Goal: Navigation & Orientation: Understand site structure

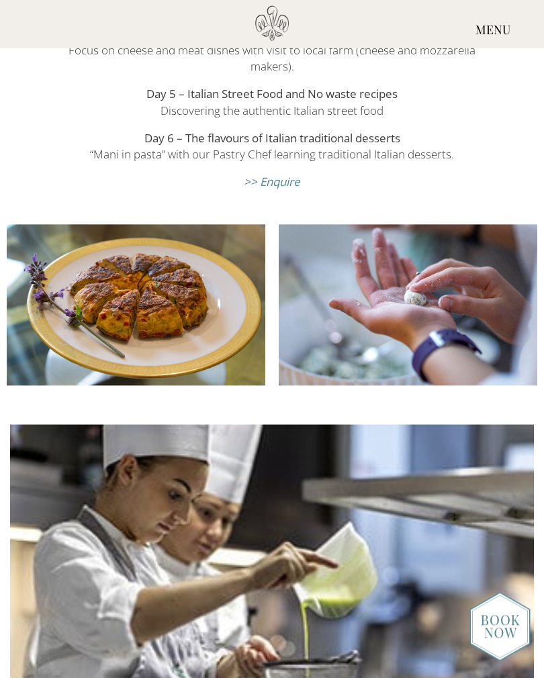
scroll to position [2800, 0]
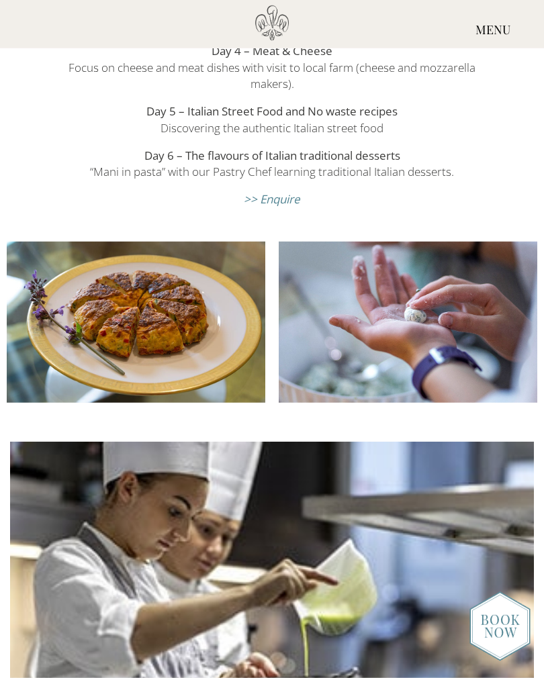
click at [494, 27] on div "MENU" at bounding box center [493, 30] width 102 height 50
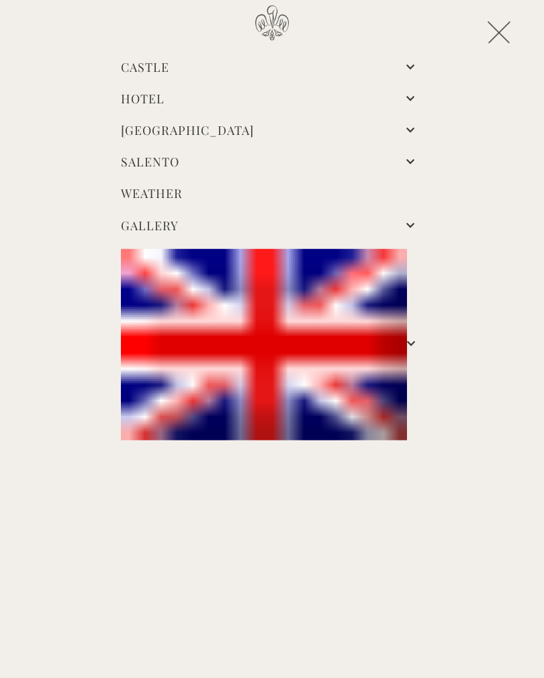
click at [147, 100] on link "Hotel" at bounding box center [143, 99] width 44 height 16
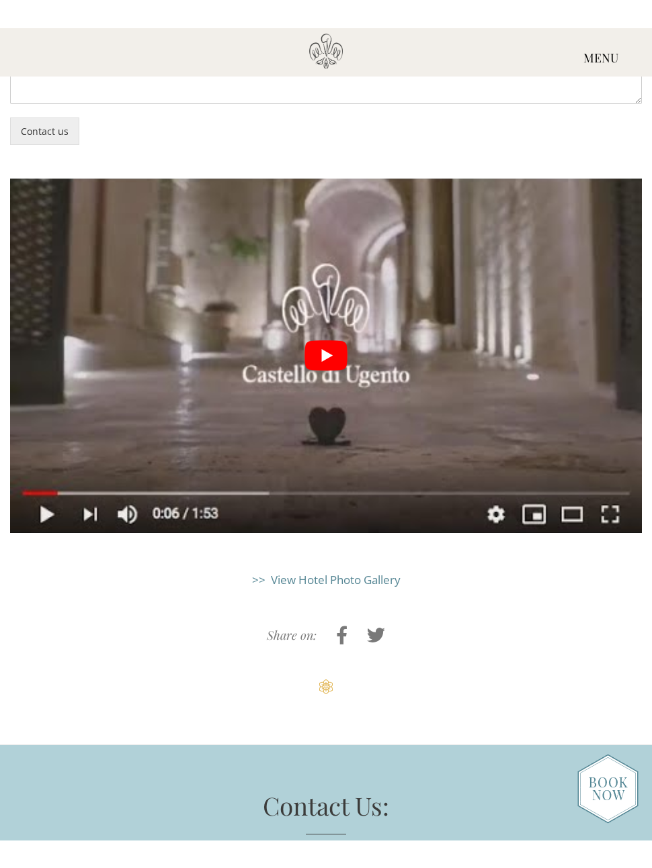
scroll to position [3631, 0]
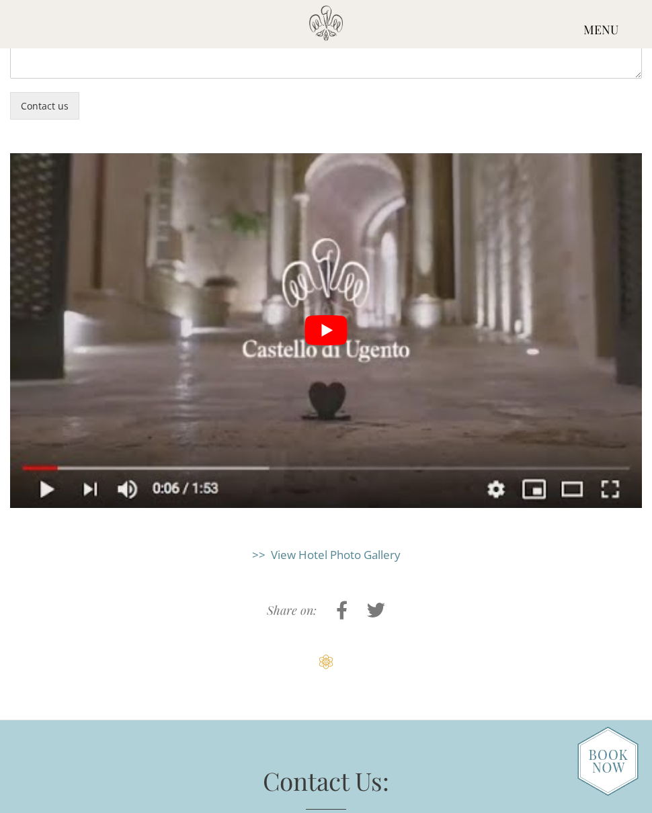
click at [328, 220] on button "play Youtube video" at bounding box center [325, 330] width 631 height 355
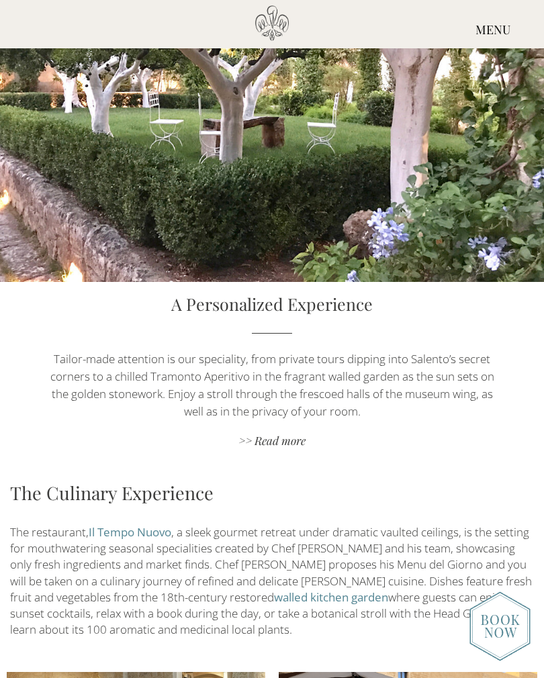
scroll to position [1614, 0]
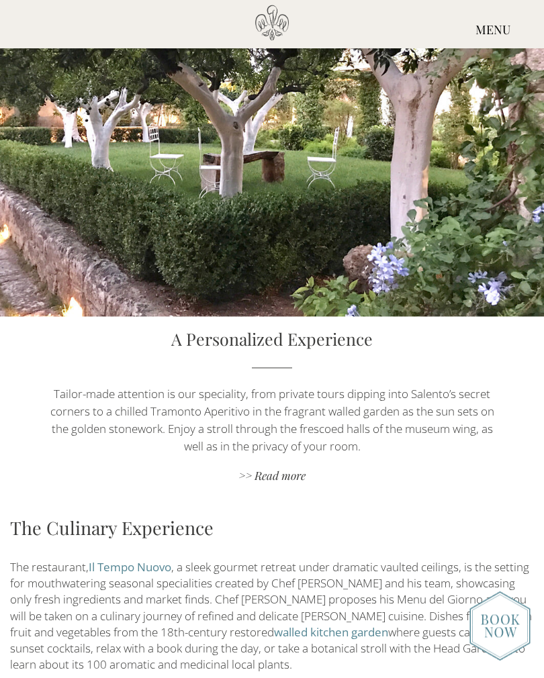
click at [498, 28] on div "MENU" at bounding box center [493, 30] width 102 height 50
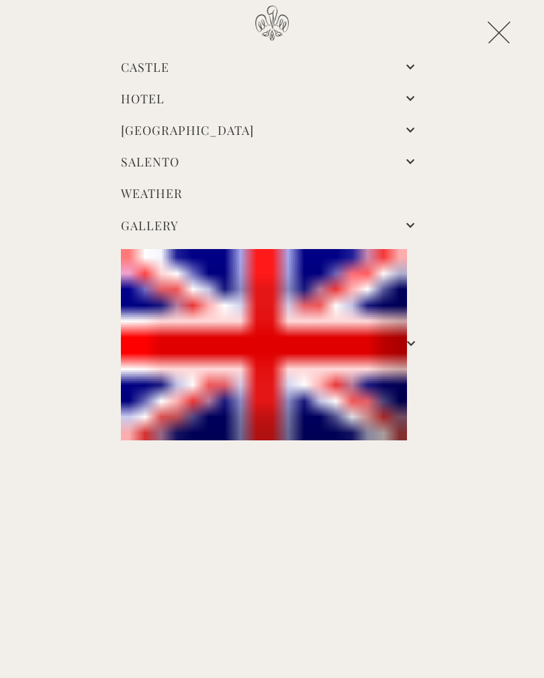
click at [169, 63] on link "Castle" at bounding box center [145, 67] width 48 height 16
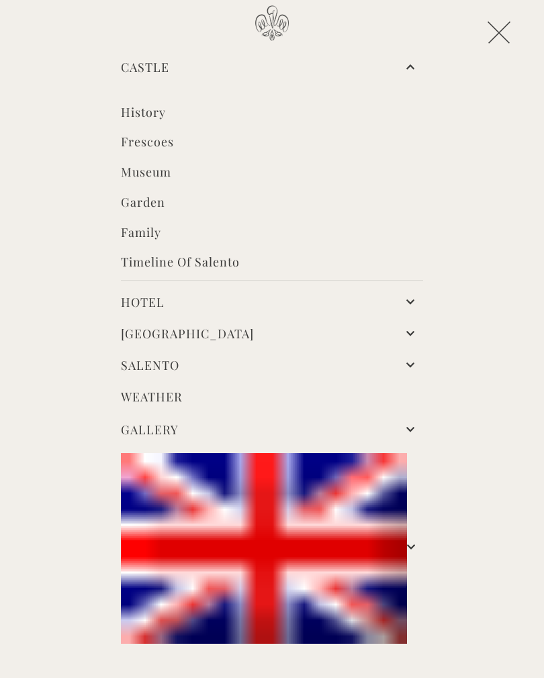
click at [134, 173] on link "Museum" at bounding box center [272, 173] width 302 height 19
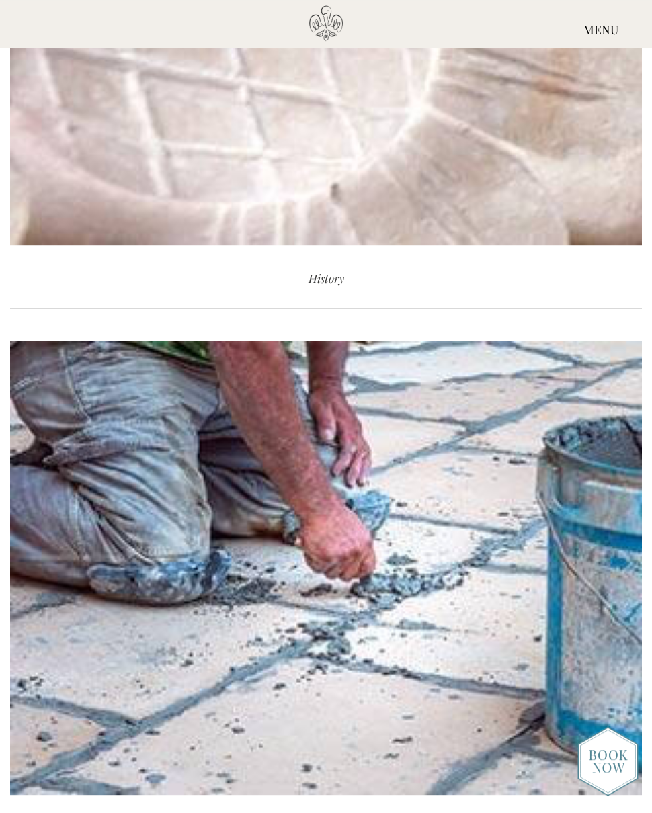
scroll to position [1506, 0]
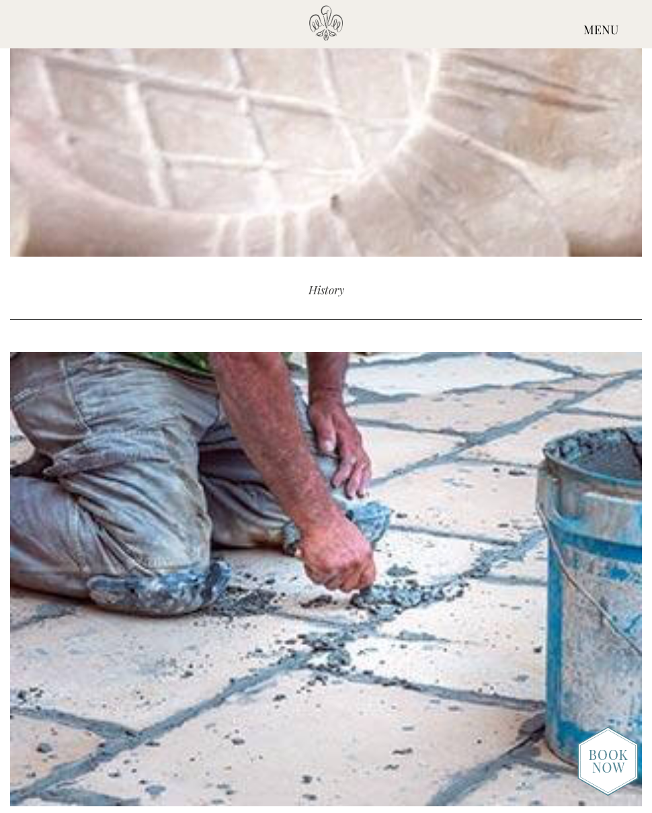
click at [612, 29] on div "MENU" at bounding box center [600, 30] width 102 height 50
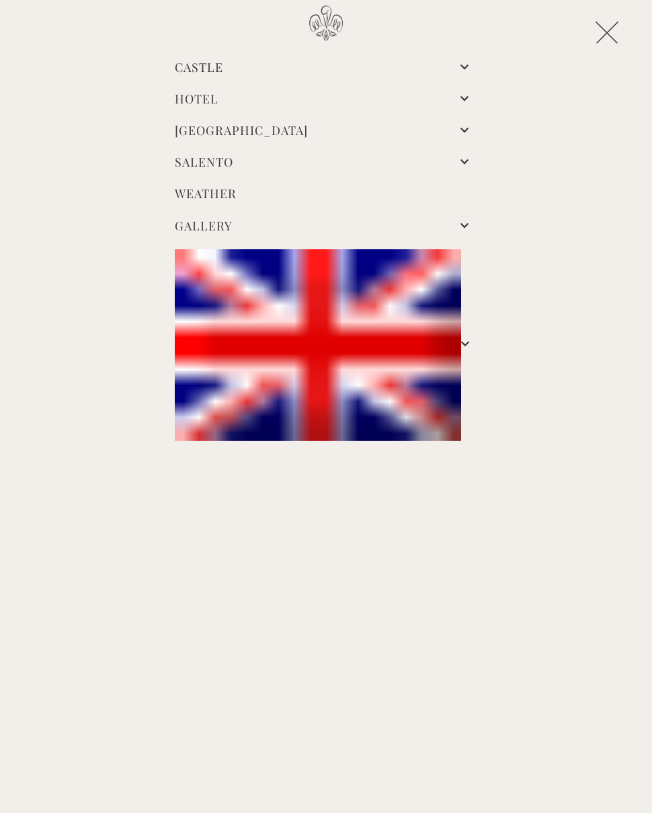
click at [206, 60] on link "Castle" at bounding box center [199, 67] width 48 height 16
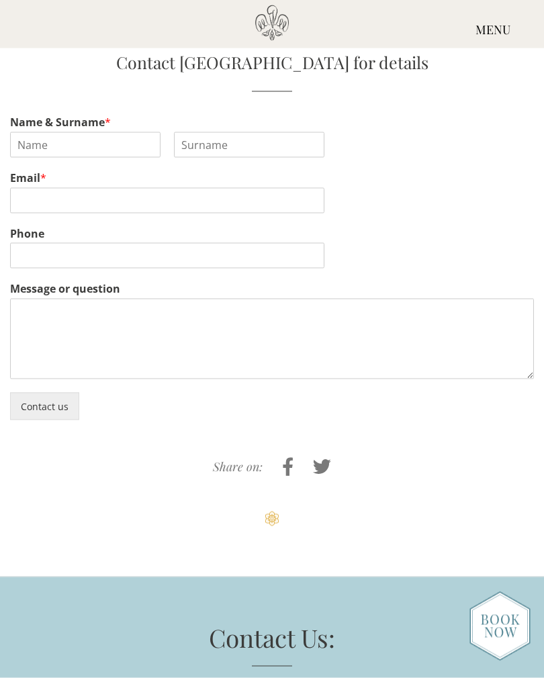
scroll to position [4659, 0]
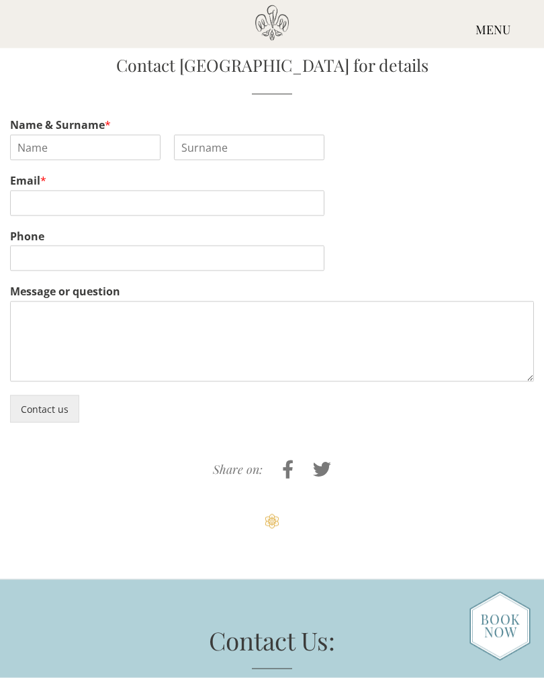
click at [500, 24] on div "MENU" at bounding box center [493, 30] width 102 height 50
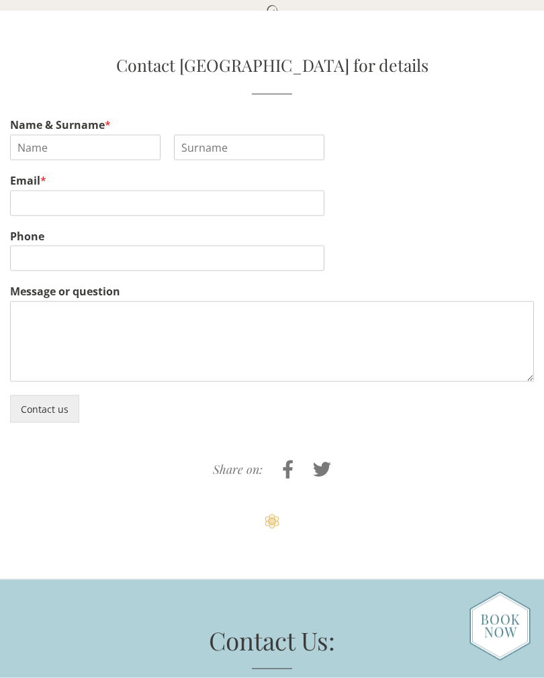
scroll to position [4659, 0]
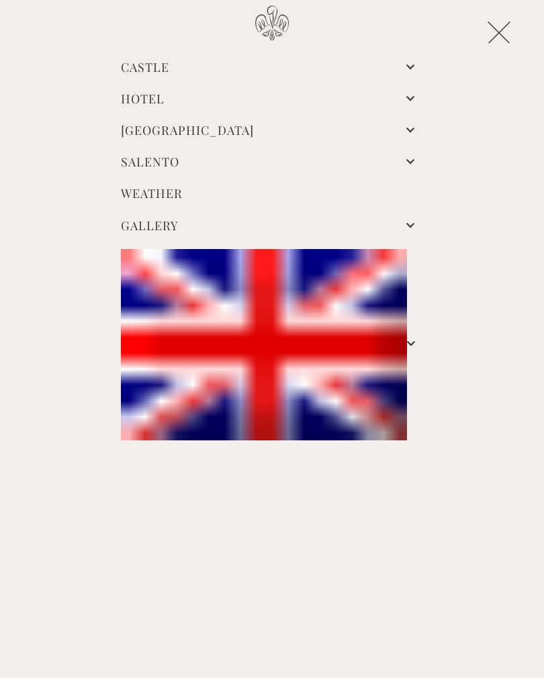
click at [172, 159] on link "Salento" at bounding box center [150, 162] width 58 height 16
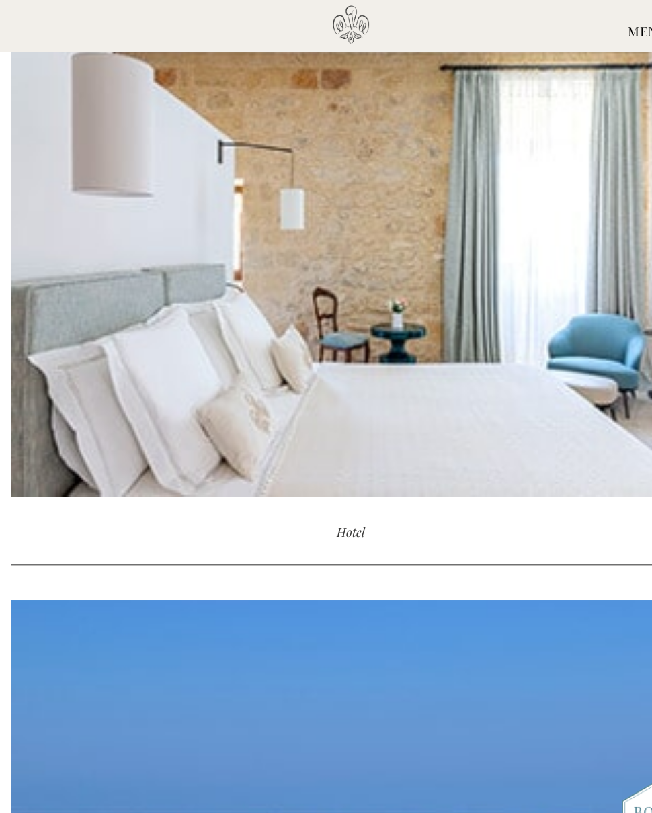
scroll to position [3837, 0]
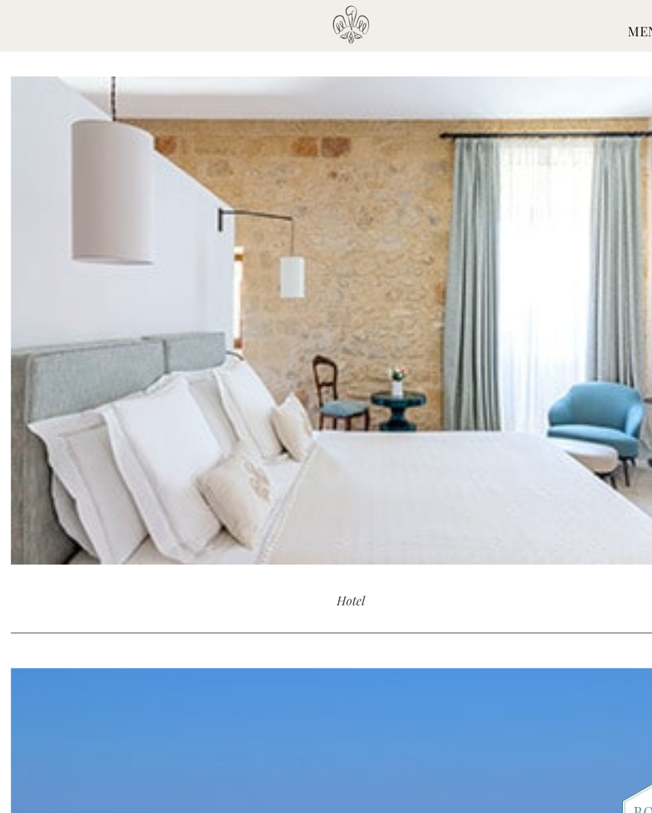
click at [599, 28] on div "MENU" at bounding box center [600, 30] width 102 height 50
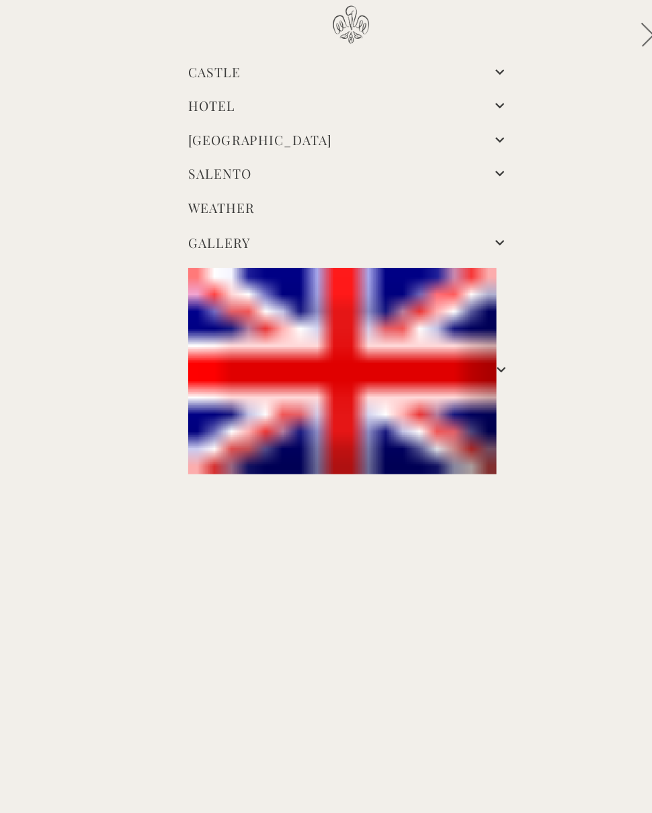
click at [308, 128] on link "[GEOGRAPHIC_DATA]" at bounding box center [241, 130] width 133 height 16
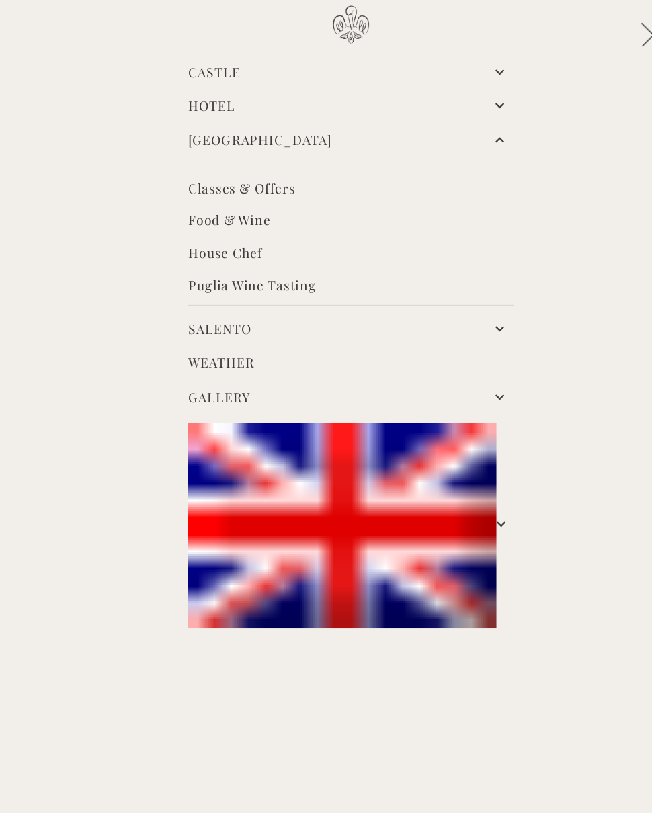
click at [265, 177] on link "Classes & Offers" at bounding box center [326, 176] width 302 height 19
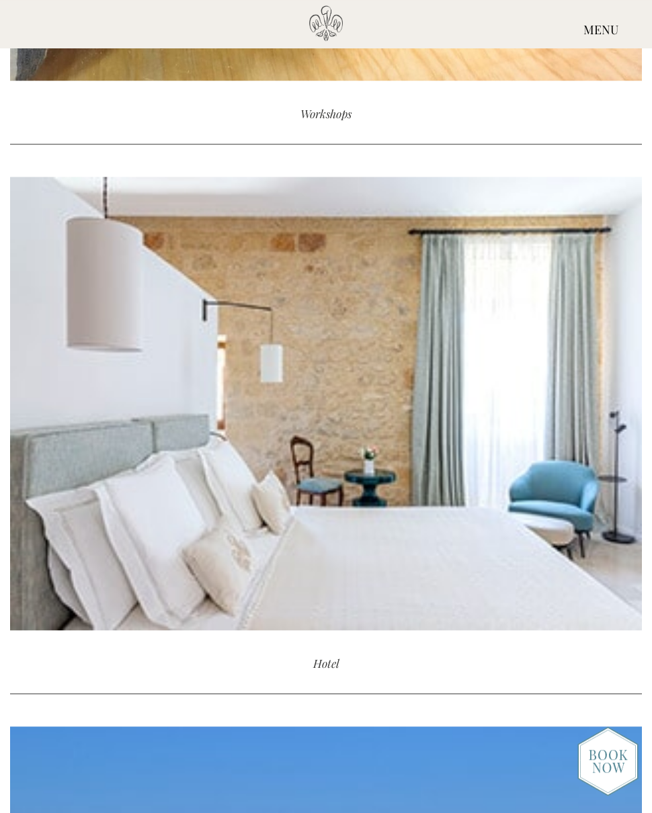
scroll to position [5116, 0]
